Goal: Transaction & Acquisition: Purchase product/service

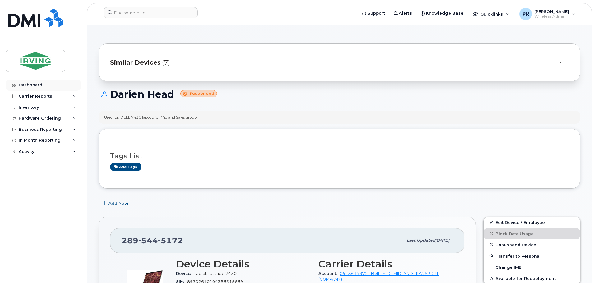
scroll to position [62, 0]
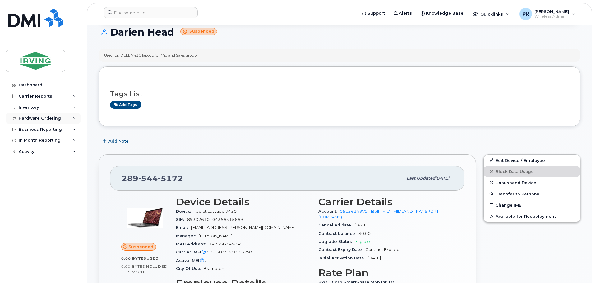
click at [38, 118] on div "Hardware Ordering" at bounding box center [40, 118] width 42 height 5
click at [31, 141] on div "Orders" at bounding box center [28, 142] width 15 height 6
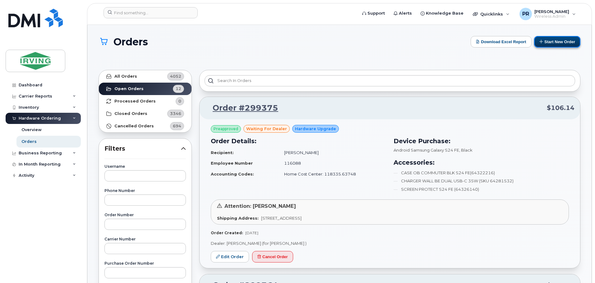
click at [550, 39] on button "Start New Order" at bounding box center [557, 41] width 46 height 11
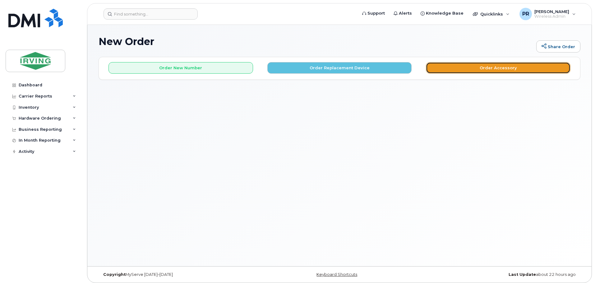
click at [486, 69] on button "Order Accessory" at bounding box center [498, 67] width 144 height 11
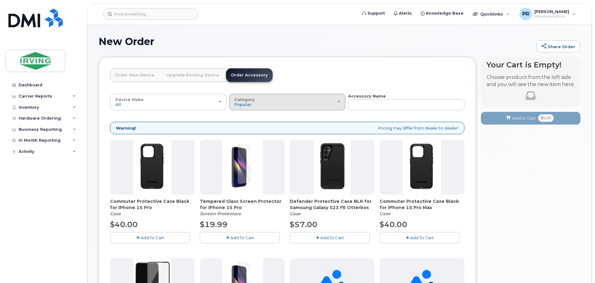
click at [270, 102] on div "Category Popular" at bounding box center [287, 102] width 106 height 10
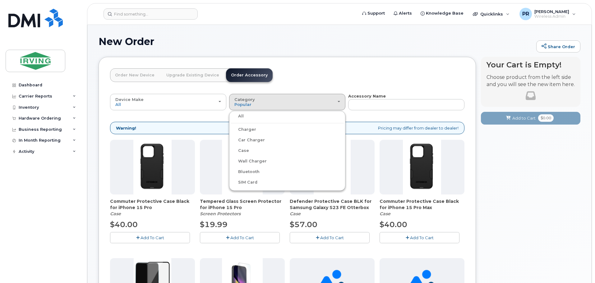
click at [254, 129] on label "Charger" at bounding box center [243, 129] width 25 height 7
click at [0, 0] on input "Charger" at bounding box center [0, 0] width 0 height 0
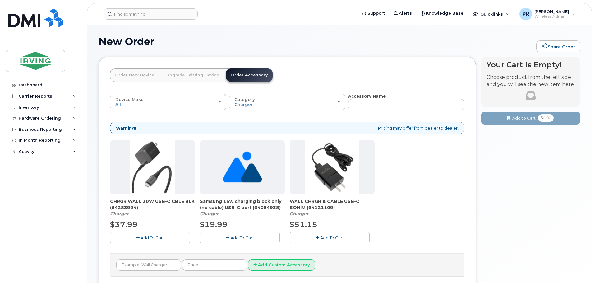
click at [139, 238] on button "Add To Cart" at bounding box center [150, 237] width 80 height 11
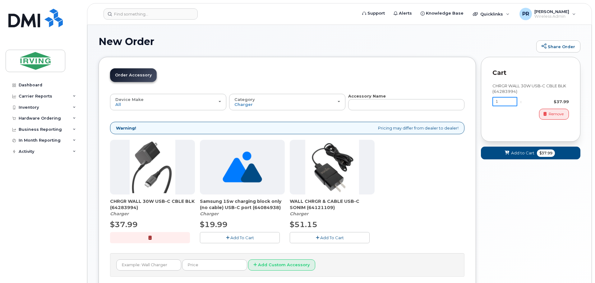
drag, startPoint x: 505, startPoint y: 103, endPoint x: 478, endPoint y: 104, distance: 27.4
click at [478, 103] on div "Order New Device Upgrade Existing Device Order Accessory Order new device and n…" at bounding box center [339, 180] width 482 height 247
type input "2"
click at [510, 102] on input "2" at bounding box center [504, 101] width 25 height 9
click at [519, 151] on span "Add to Cart" at bounding box center [522, 153] width 23 height 6
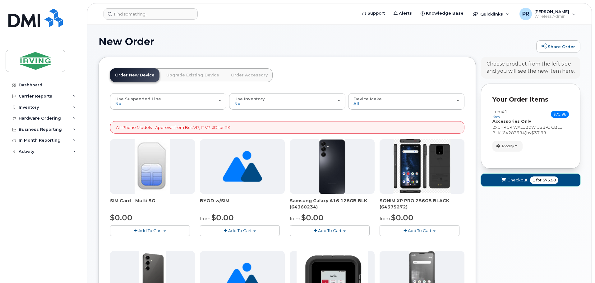
click at [524, 180] on span "Checkout" at bounding box center [517, 180] width 20 height 6
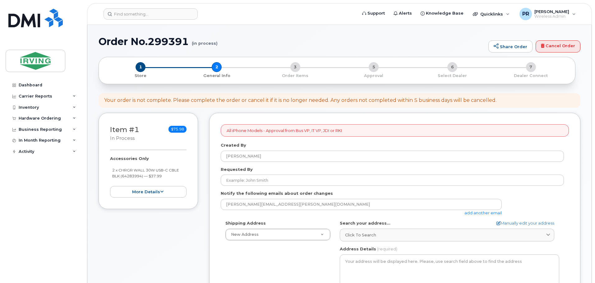
select select
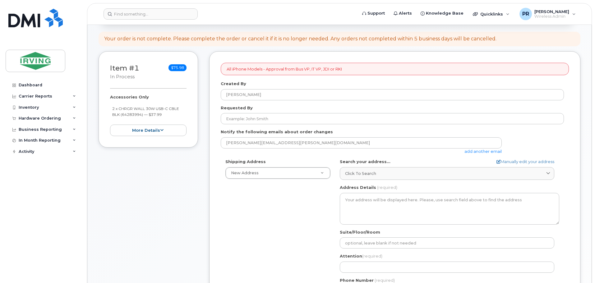
scroll to position [62, 0]
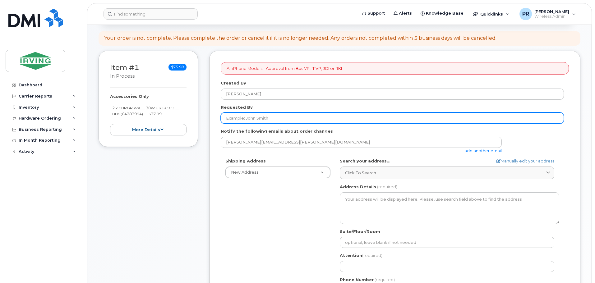
click at [249, 119] on input "Requested By" at bounding box center [392, 117] width 343 height 11
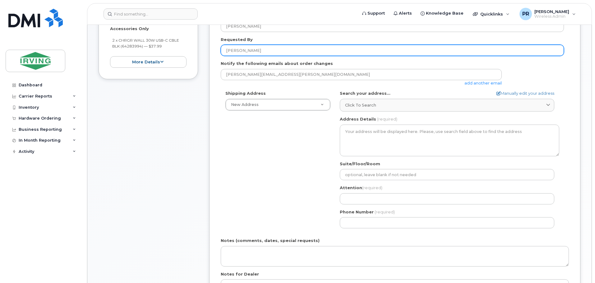
scroll to position [155, 0]
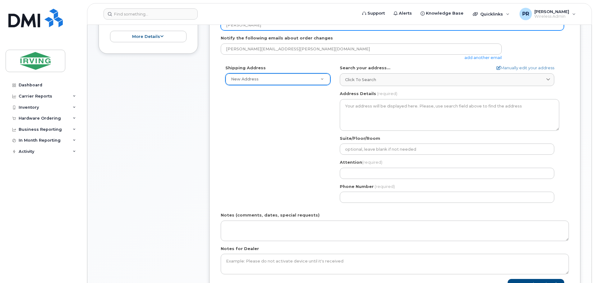
type input "Robert Poirier"
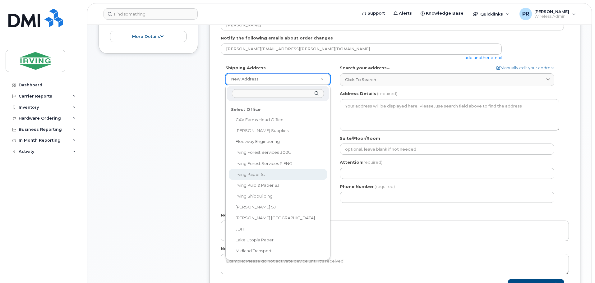
scroll to position [30, 0]
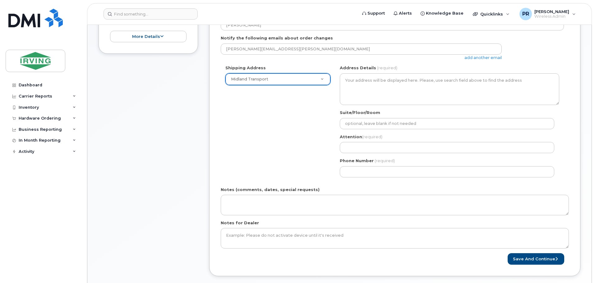
select select
type textarea "100 Prom Midland DIEPPE NB E1A 6X4 CANADA Dieppe New Brunswick E1A 6X4"
type input "Robert Poirier"
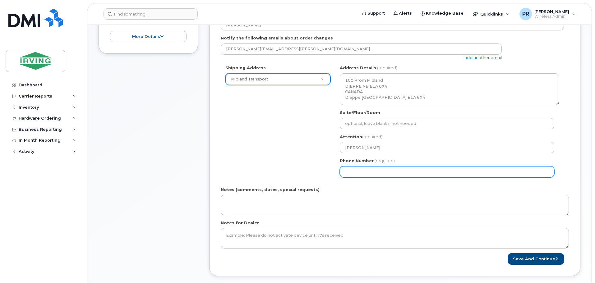
click at [365, 172] on input "Phone Number" at bounding box center [447, 171] width 214 height 11
select select
type input "506859562"
select select
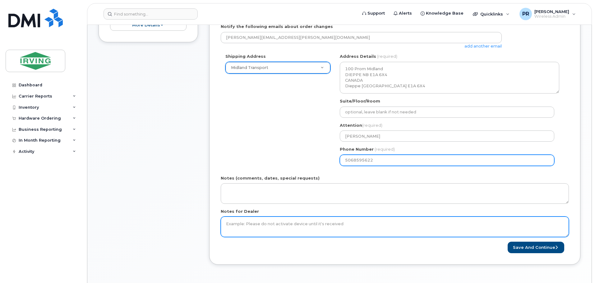
scroll to position [186, 0]
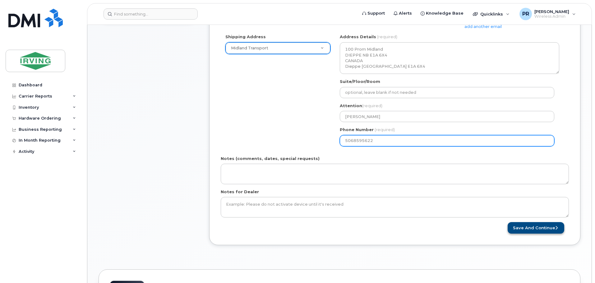
type input "5068595622"
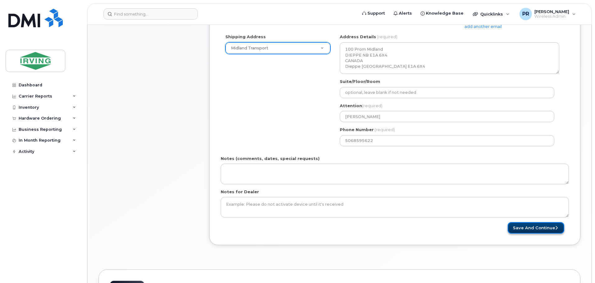
click at [538, 228] on button "Save and Continue" at bounding box center [535, 227] width 57 height 11
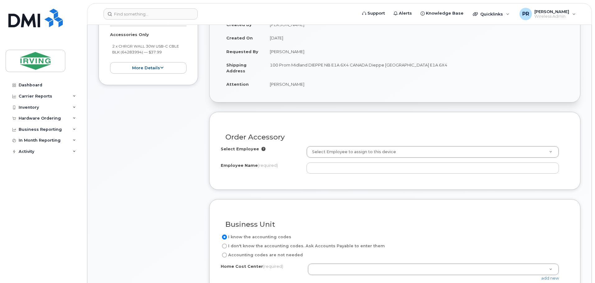
scroll to position [124, 0]
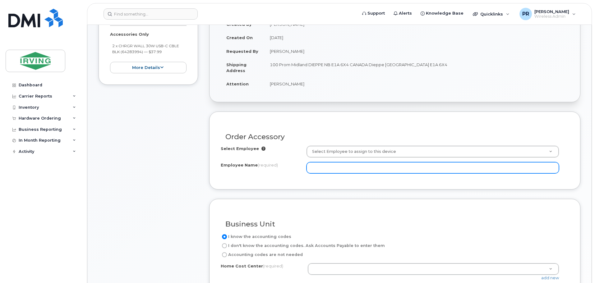
click at [332, 168] on input "Employee Name (required)" at bounding box center [432, 167] width 252 height 11
type input "Robert Poirier"
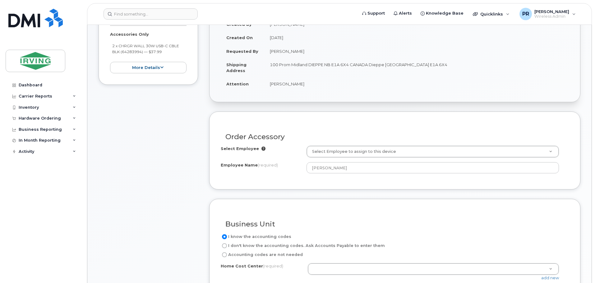
click at [225, 254] on input "Accounting codes are not needed" at bounding box center [224, 254] width 5 height 5
radio input "true"
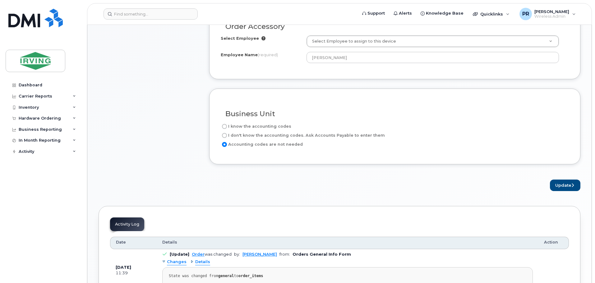
scroll to position [280, 0]
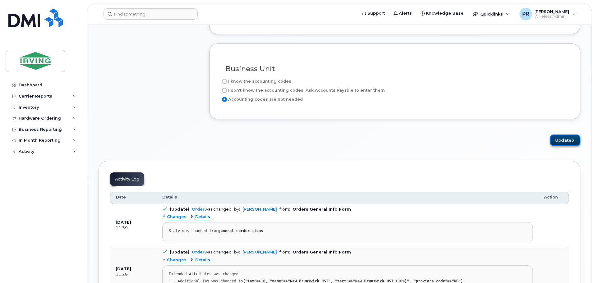
click at [563, 142] on button "Update" at bounding box center [565, 140] width 30 height 11
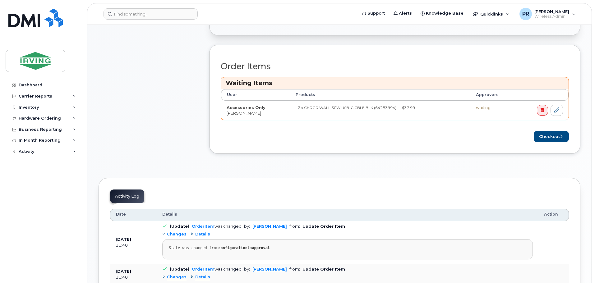
scroll to position [217, 0]
click at [544, 138] on button "Checkout" at bounding box center [550, 136] width 35 height 11
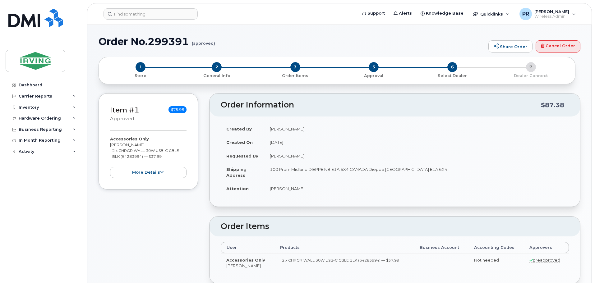
radio input "true"
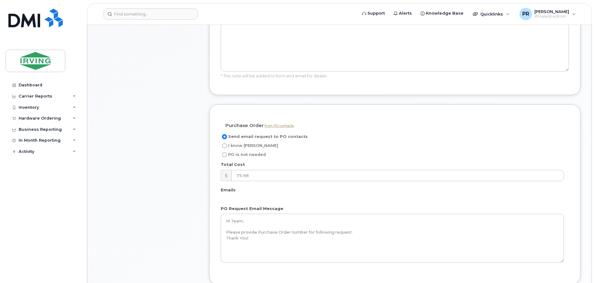
scroll to position [404, 0]
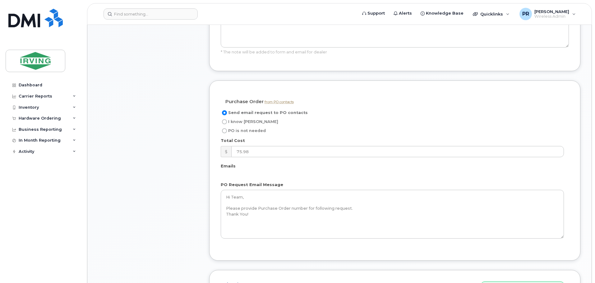
click at [224, 123] on input "I know PO" at bounding box center [224, 121] width 5 height 5
radio input "true"
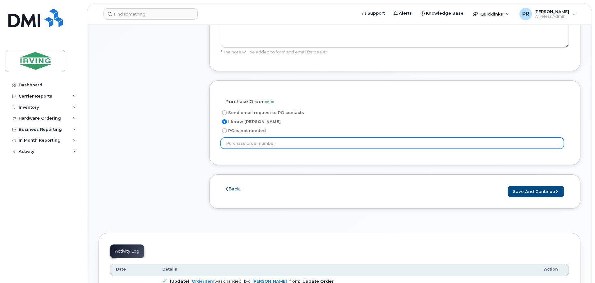
click at [242, 143] on input "text" at bounding box center [392, 143] width 343 height 11
type input "63925"
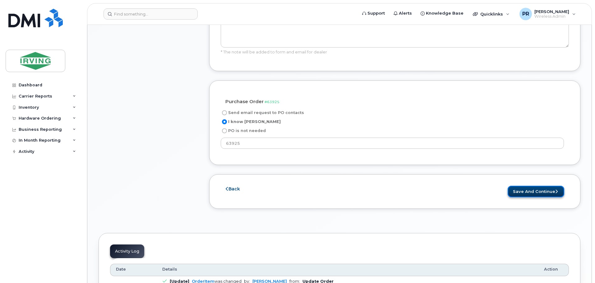
click at [517, 194] on button "Save and Continue" at bounding box center [535, 191] width 57 height 11
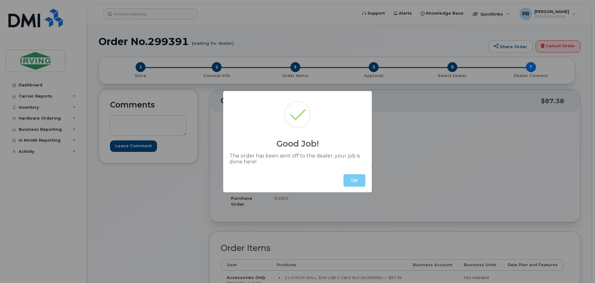
click at [355, 178] on button "OK" at bounding box center [354, 180] width 22 height 12
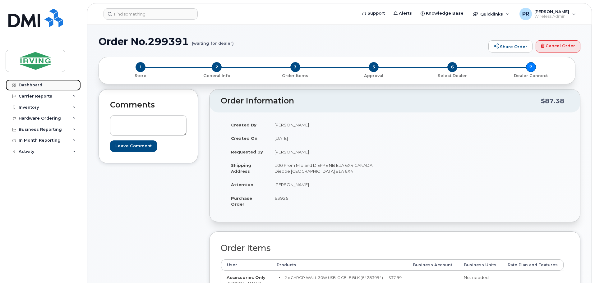
click at [32, 86] on div "Dashboard" at bounding box center [31, 85] width 24 height 5
